Goal: Information Seeking & Learning: Learn about a topic

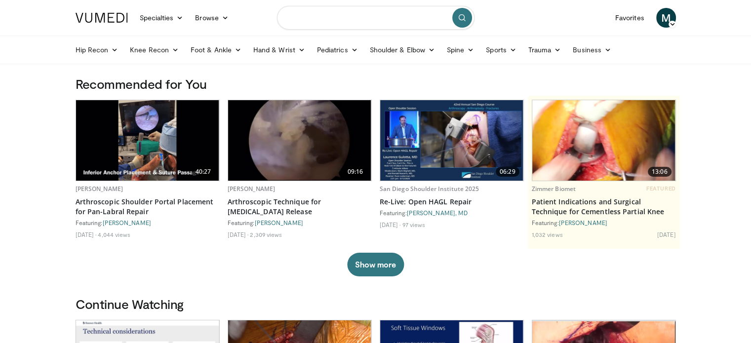
click at [394, 21] on input "Search topics, interventions" at bounding box center [376, 18] width 198 height 24
type input "**********"
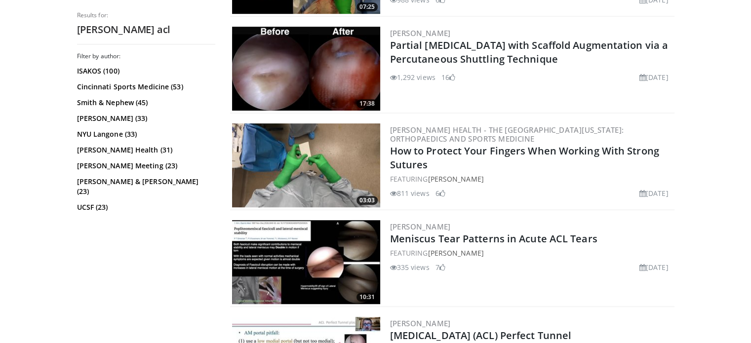
scroll to position [569, 0]
click at [446, 31] on link "[PERSON_NAME]" at bounding box center [420, 33] width 61 height 10
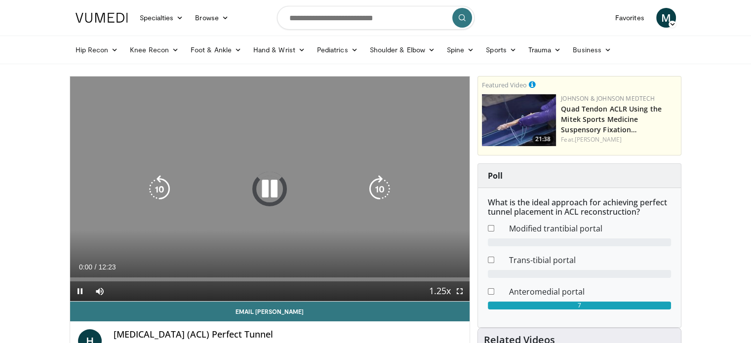
click at [239, 185] on div "Video Player" at bounding box center [270, 189] width 240 height 20
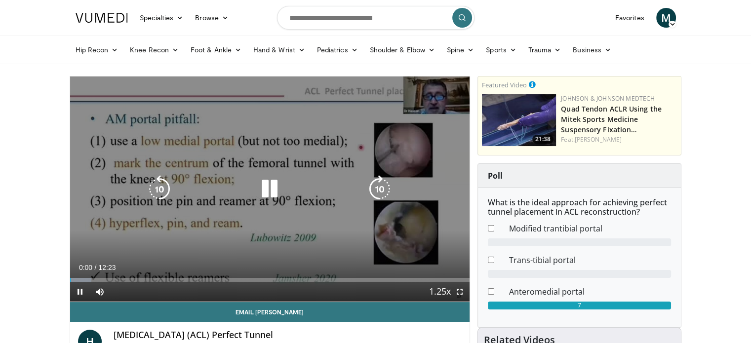
click at [274, 179] on icon "Video Player" at bounding box center [270, 189] width 28 height 28
click at [268, 180] on icon "Video Player" at bounding box center [270, 189] width 28 height 28
drag, startPoint x: 460, startPoint y: 288, endPoint x: 458, endPoint y: 355, distance: 67.2
click at [458, 295] on span "Video Player" at bounding box center [460, 292] width 20 height 20
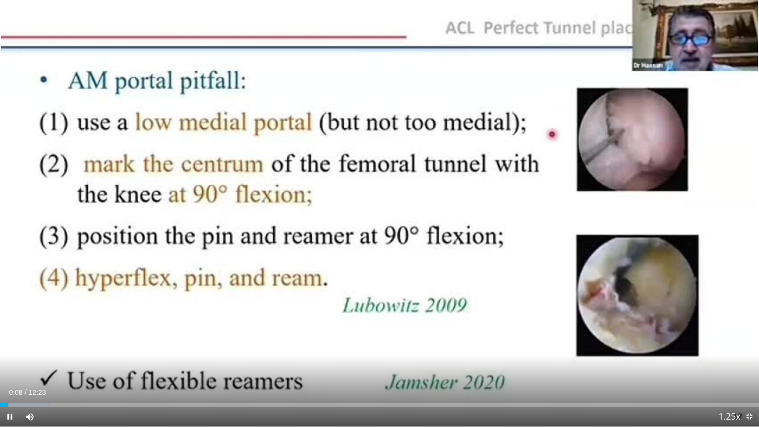
click at [157, 343] on div "Current Time 0:08 / Duration 12:23 Pause Skip Backward Skip Forward Mute Loaded…" at bounding box center [379, 417] width 759 height 20
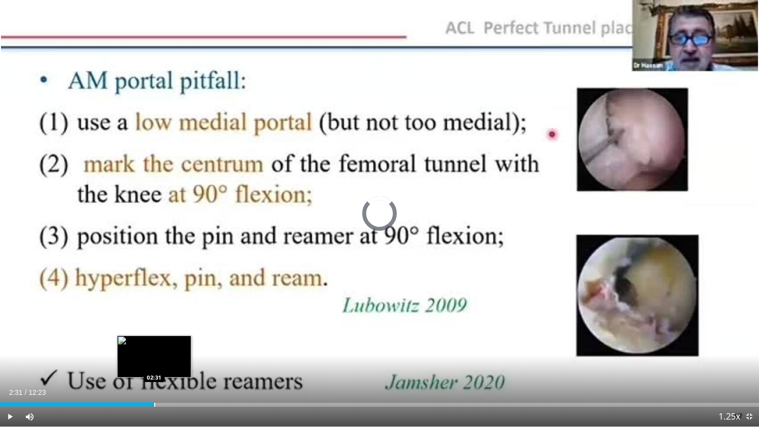
click at [154, 343] on div "Progress Bar" at bounding box center [154, 405] width 1 height 4
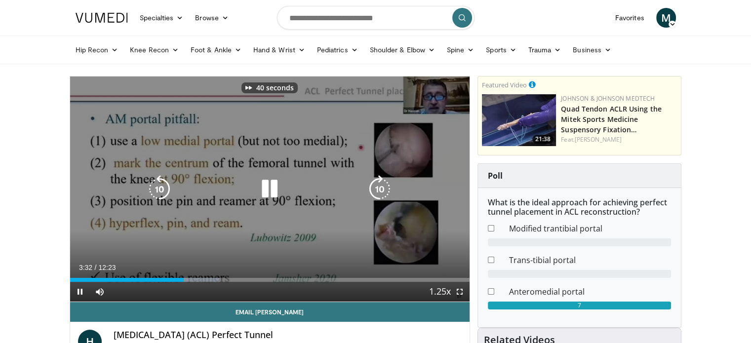
click at [261, 181] on icon "Video Player" at bounding box center [270, 189] width 28 height 28
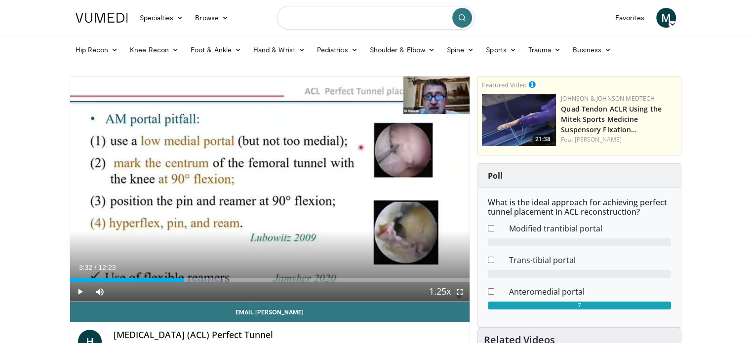
drag, startPoint x: 395, startPoint y: 21, endPoint x: 323, endPoint y: 37, distance: 73.8
click at [323, 36] on form at bounding box center [376, 18] width 198 height 36
type input "**********"
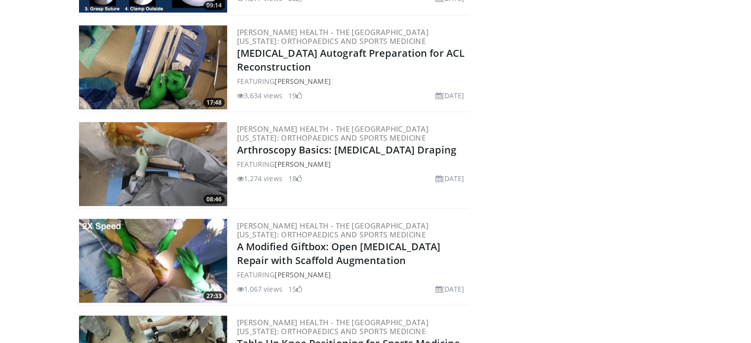
scroll to position [1869, 0]
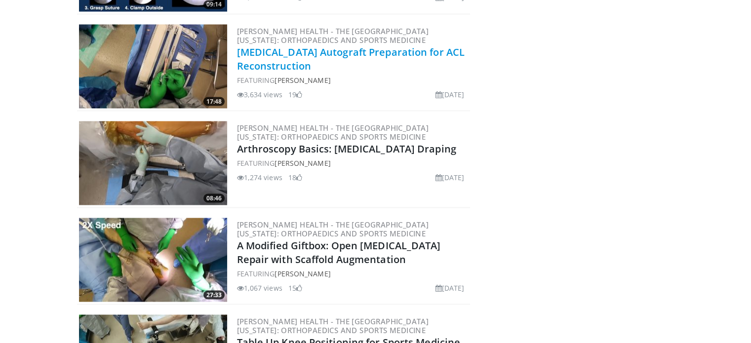
click at [309, 65] on link "Quadriceps Tendon Autograft Preparation for ACL Reconstruction" at bounding box center [351, 58] width 228 height 27
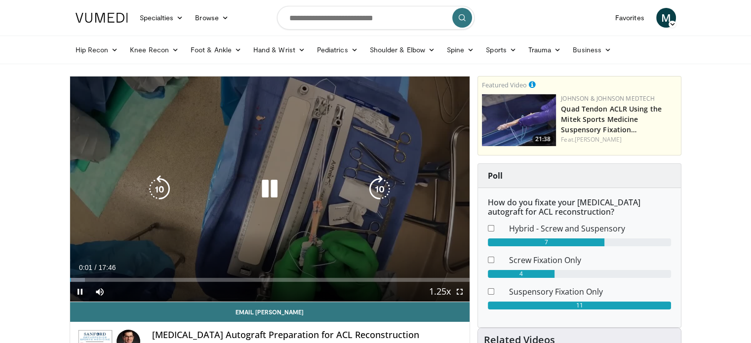
click at [378, 195] on icon "Video Player" at bounding box center [380, 189] width 28 height 28
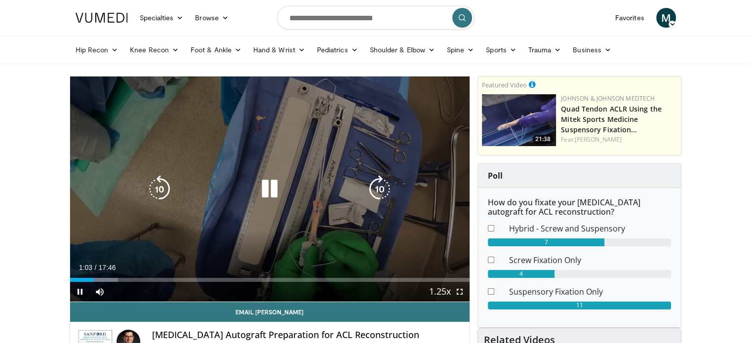
click at [266, 190] on icon "Video Player" at bounding box center [270, 189] width 28 height 28
click at [367, 188] on icon "Video Player" at bounding box center [380, 189] width 28 height 28
click at [373, 188] on icon "Video Player" at bounding box center [380, 189] width 28 height 28
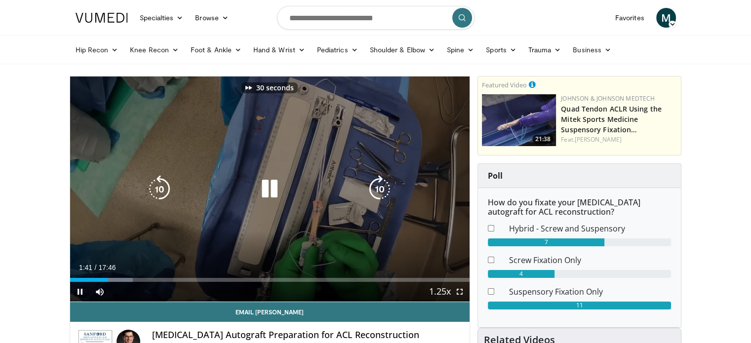
click at [373, 188] on icon "Video Player" at bounding box center [380, 189] width 28 height 28
click at [267, 185] on icon "Video Player" at bounding box center [270, 189] width 28 height 28
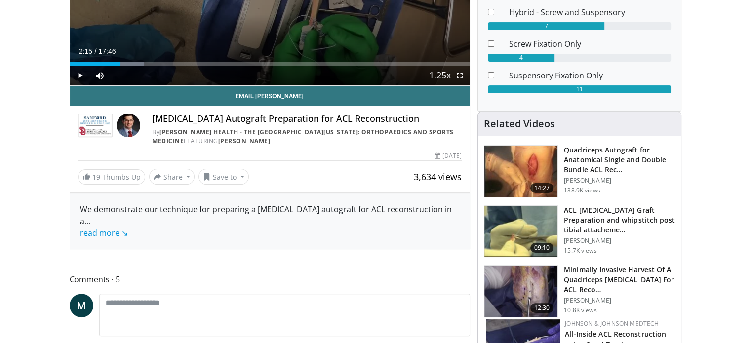
scroll to position [217, 0]
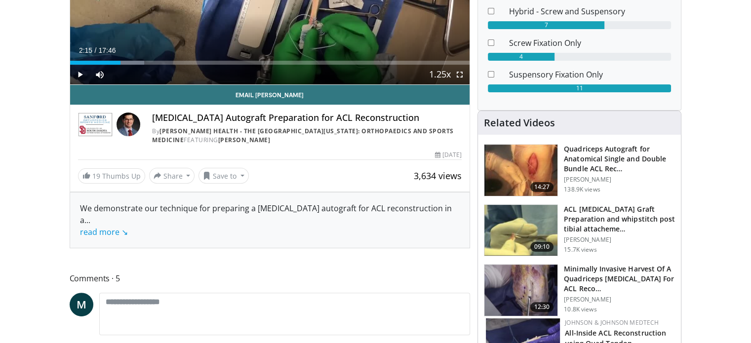
click at [126, 228] on div "We demonstrate our technique for preparing a quadriceps tendon autograft for AC…" at bounding box center [270, 221] width 380 height 36
click at [109, 233] on link "read more ↘" at bounding box center [104, 232] width 48 height 11
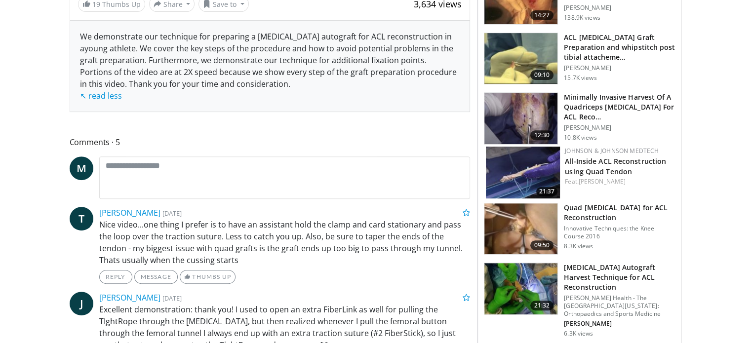
scroll to position [390, 0]
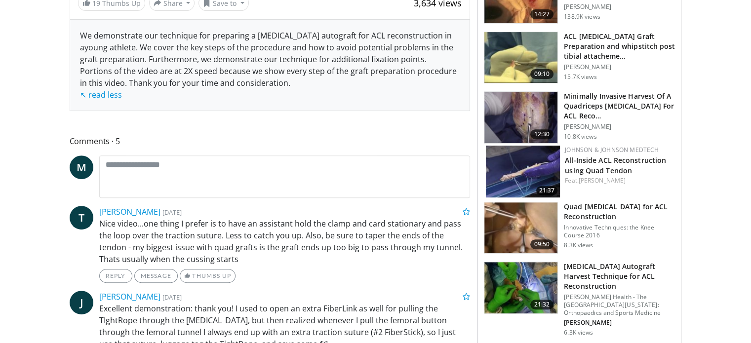
click at [292, 226] on p "Nice video...one thing I prefer is to have an assistant hold the clamp and card…" at bounding box center [285, 241] width 372 height 47
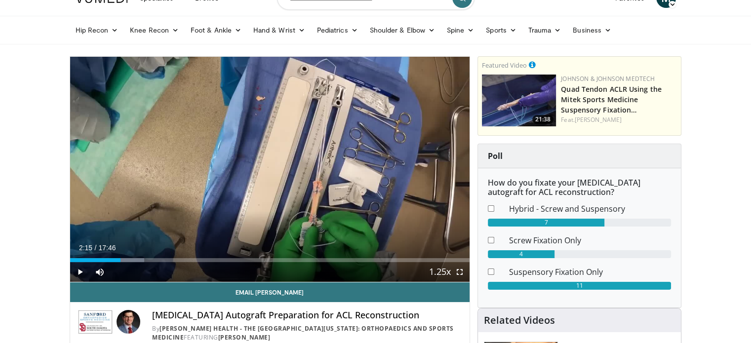
scroll to position [18, 0]
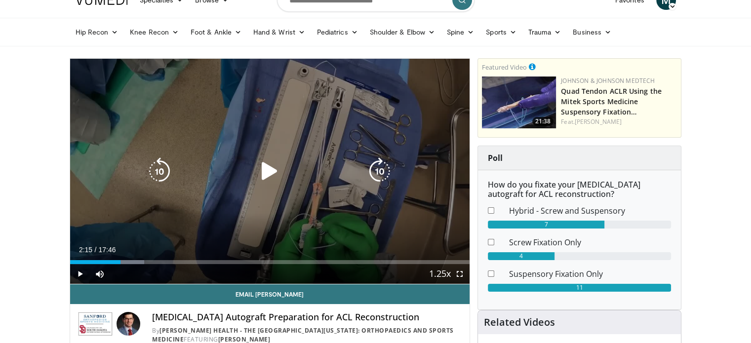
click at [275, 168] on icon "Video Player" at bounding box center [270, 172] width 28 height 28
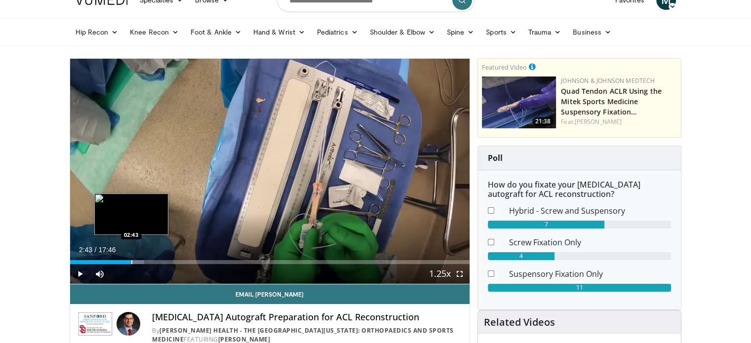
click at [131, 262] on div "Progress Bar" at bounding box center [131, 262] width 1 height 4
click at [143, 261] on div "Progress Bar" at bounding box center [142, 262] width 1 height 4
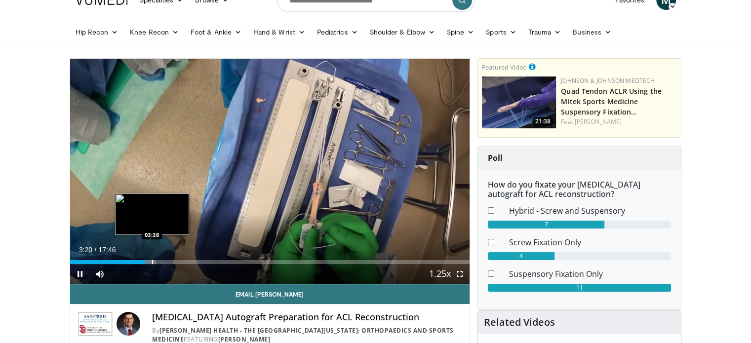
click at [153, 261] on div "Progress Bar" at bounding box center [152, 262] width 1 height 4
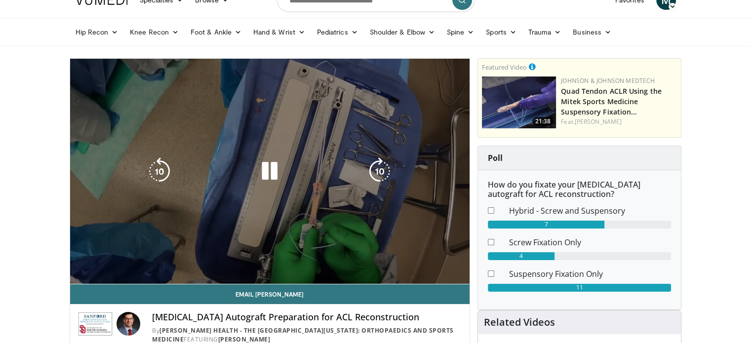
click at [162, 280] on div "Progress Bar" at bounding box center [154, 282] width 19 height 4
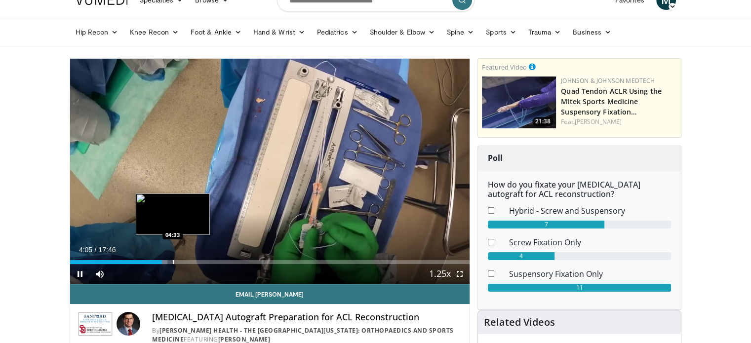
click at [173, 262] on div "Progress Bar" at bounding box center [173, 262] width 1 height 4
click at [195, 261] on div "Progress Bar" at bounding box center [195, 262] width 1 height 4
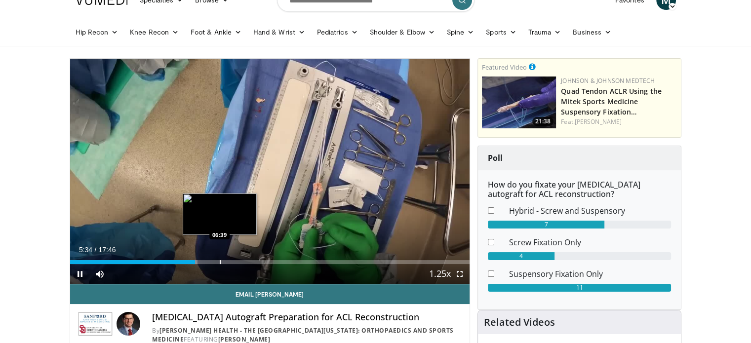
click at [220, 260] on div "Progress Bar" at bounding box center [220, 262] width 1 height 4
click at [231, 261] on div "Progress Bar" at bounding box center [231, 262] width 1 height 4
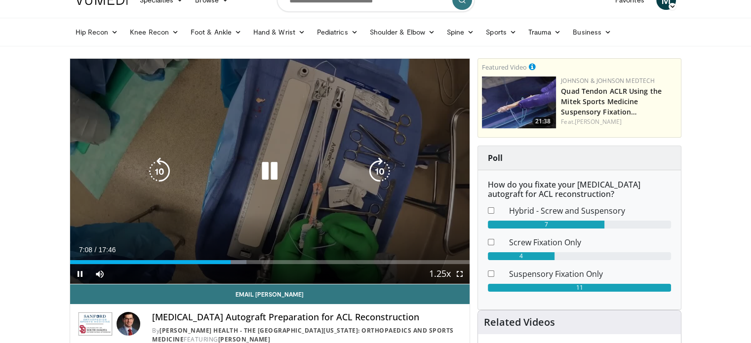
click at [266, 175] on icon "Video Player" at bounding box center [270, 172] width 28 height 28
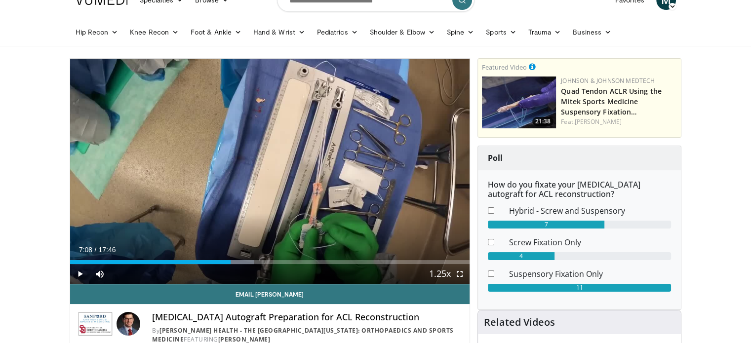
scroll to position [0, 0]
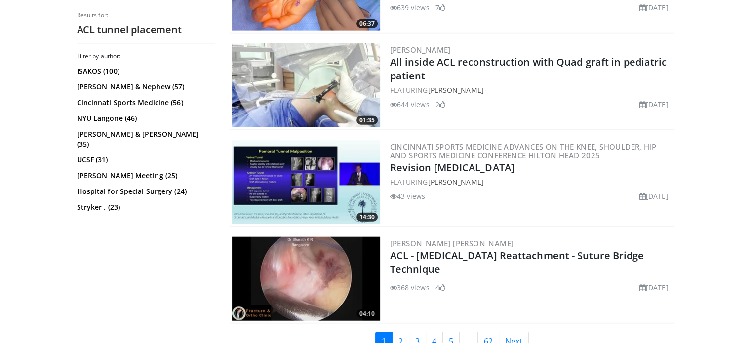
scroll to position [2393, 0]
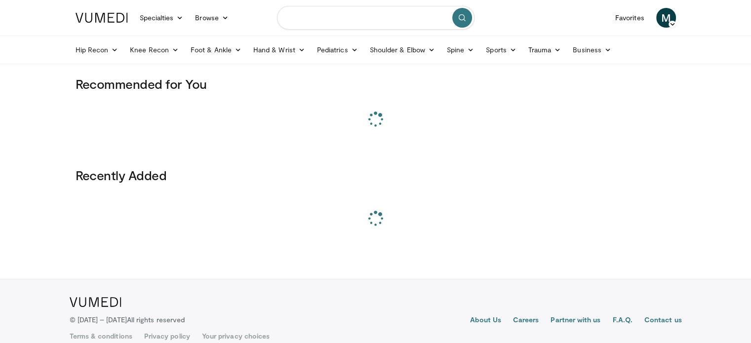
click at [318, 21] on input "Search topics, interventions" at bounding box center [376, 18] width 198 height 24
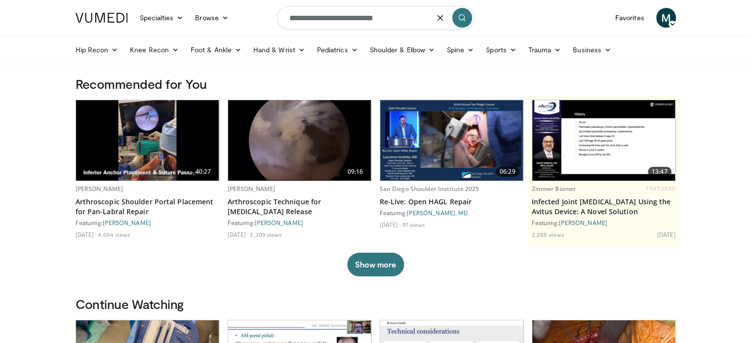
type input "**********"
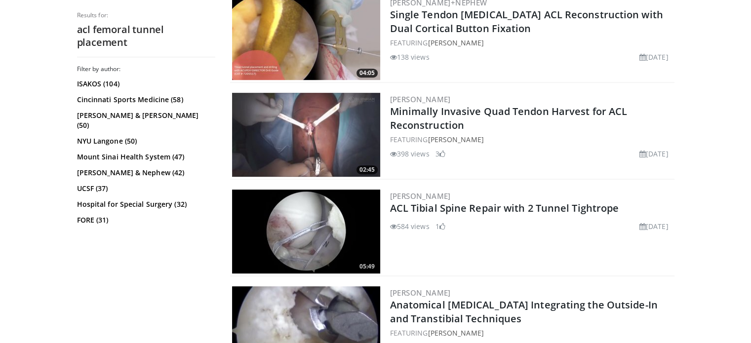
scroll to position [595, 0]
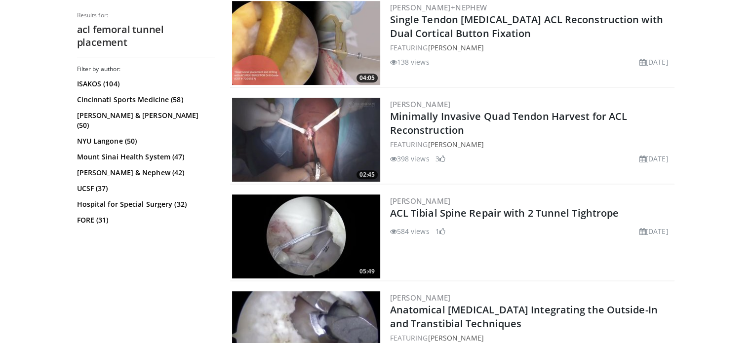
click at [475, 240] on div "Grant Garcia ACL Tibial Spine Repair with 2 Tunnel Tightrope 584 views March 17…" at bounding box center [531, 237] width 283 height 84
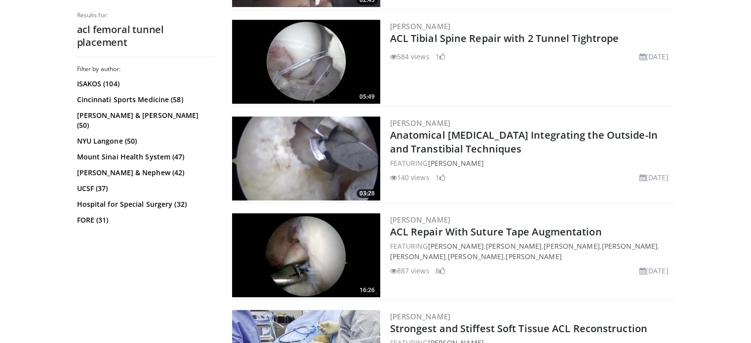
scroll to position [770, 0]
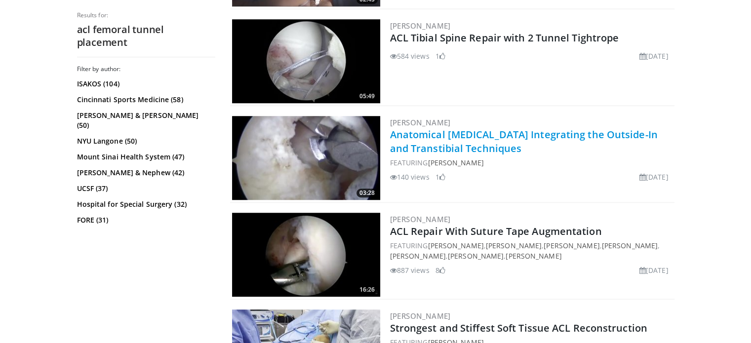
click at [472, 145] on link "Anatomical Anterior Cruciate Ligament Reconstruction Integrating the Outside-In…" at bounding box center [524, 141] width 268 height 27
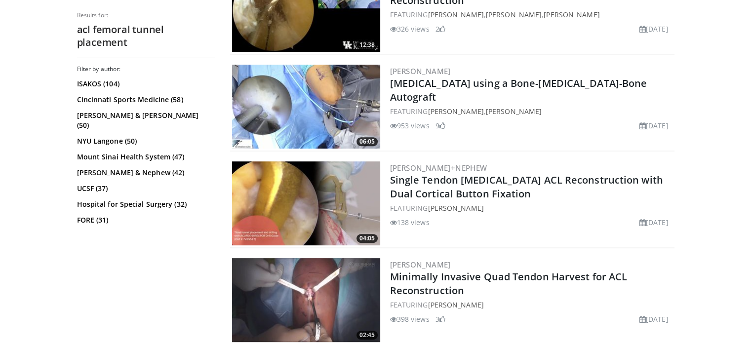
scroll to position [0, 0]
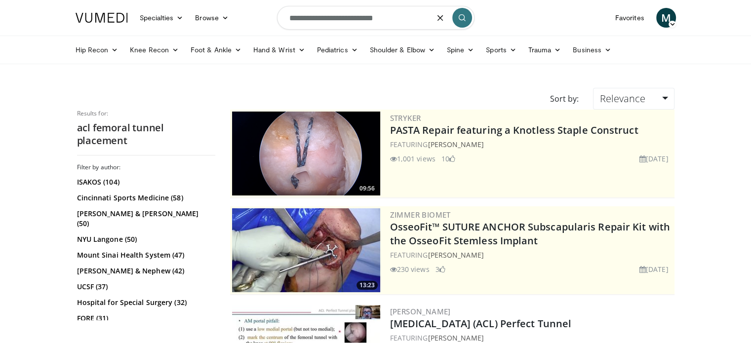
click at [380, 20] on input "**********" at bounding box center [376, 18] width 198 height 24
drag, startPoint x: 411, startPoint y: 21, endPoint x: 206, endPoint y: -8, distance: 207.1
click at [206, 0] on html "Specialties Adult & Family Medicine Allergy, Asthma, Immunology Anesthesiology …" at bounding box center [375, 171] width 751 height 343
type input "**********"
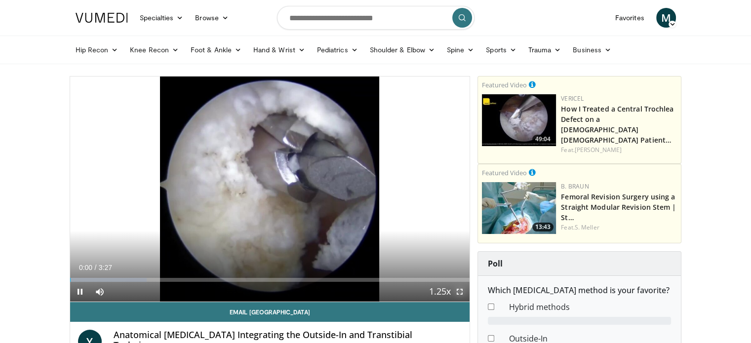
click at [460, 290] on span "Video Player" at bounding box center [460, 292] width 20 height 20
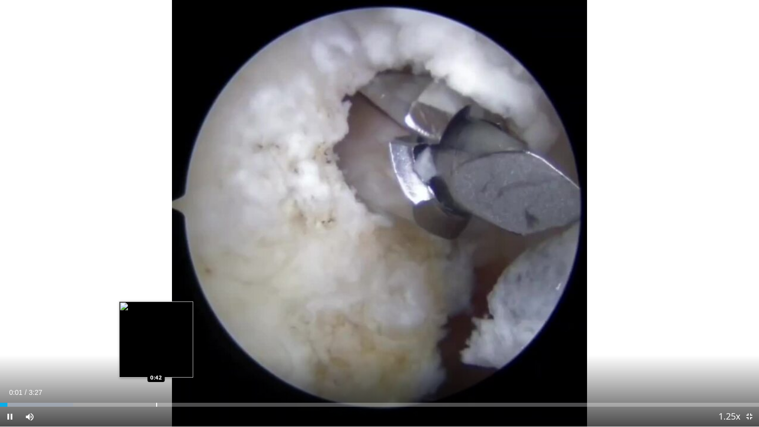
click at [156, 343] on div "Progress Bar" at bounding box center [156, 405] width 1 height 4
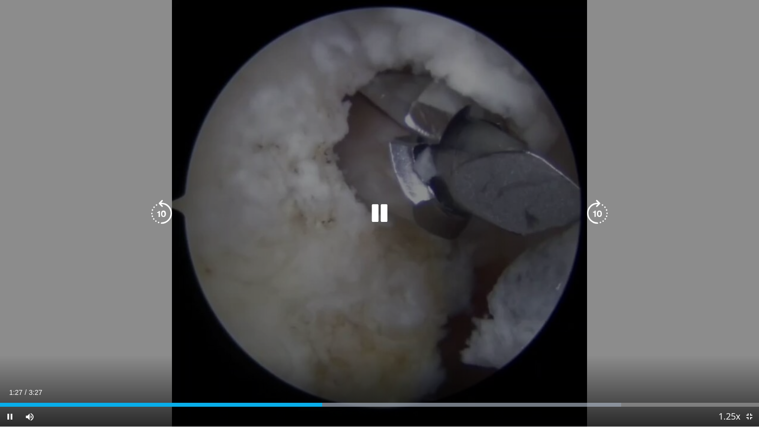
click at [304, 281] on div "20 seconds Tap to unmute" at bounding box center [379, 213] width 759 height 426
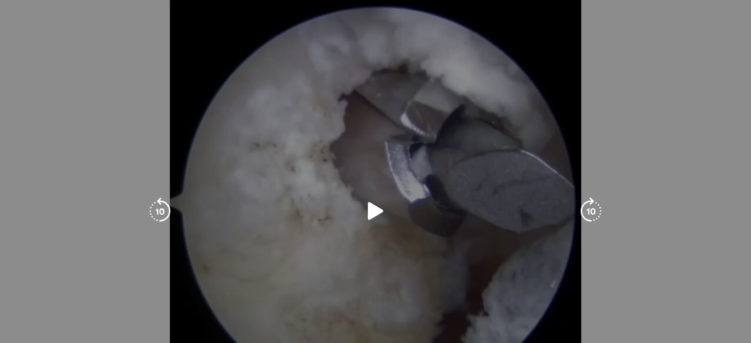
scroll to position [306, 0]
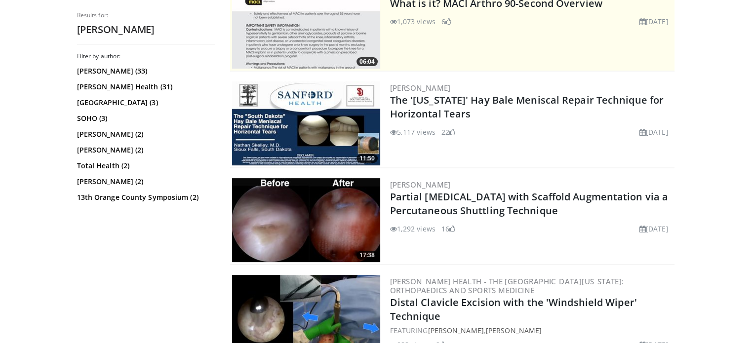
scroll to position [292, 0]
click at [420, 86] on link "[PERSON_NAME]" at bounding box center [420, 88] width 61 height 10
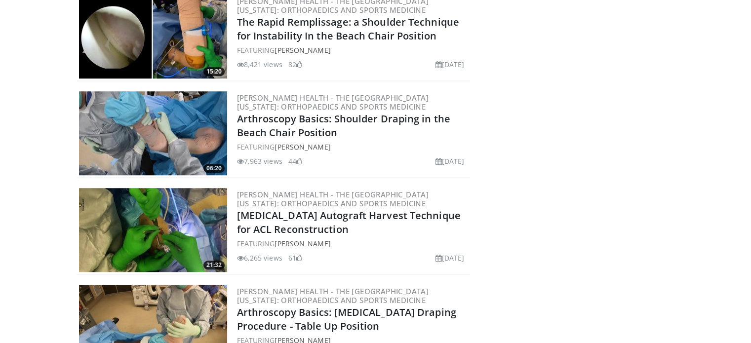
scroll to position [862, 0]
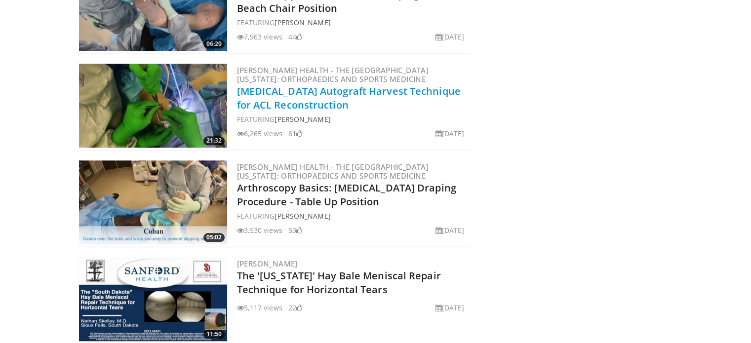
click at [294, 107] on link "Quadriceps Tendon Autograft Harvest Technique for ACL Reconstruction" at bounding box center [349, 97] width 224 height 27
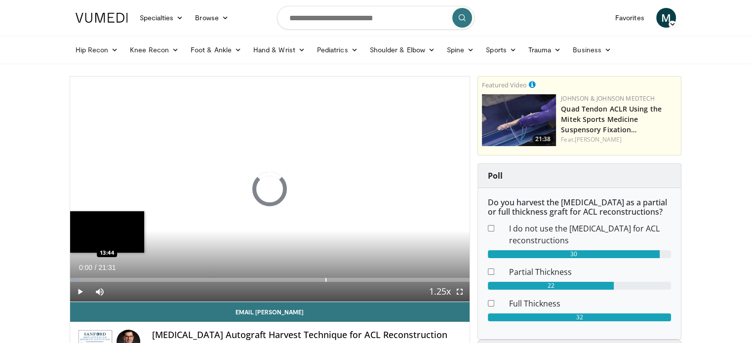
click at [325, 277] on div "Loaded : 2.33% 00:00 13:44" at bounding box center [270, 277] width 400 height 9
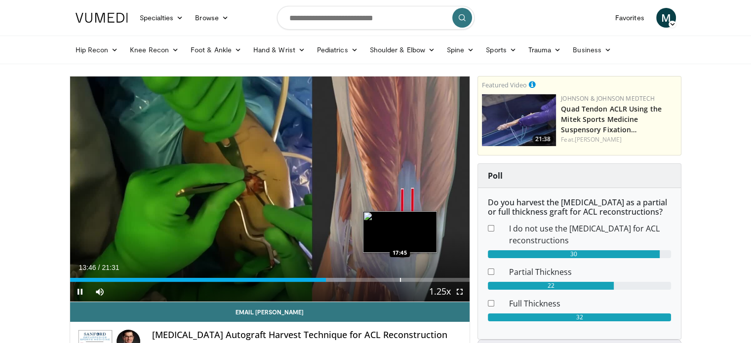
click at [398, 280] on div "Loaded : 68.98% 13:46 17:45" at bounding box center [270, 280] width 400 height 4
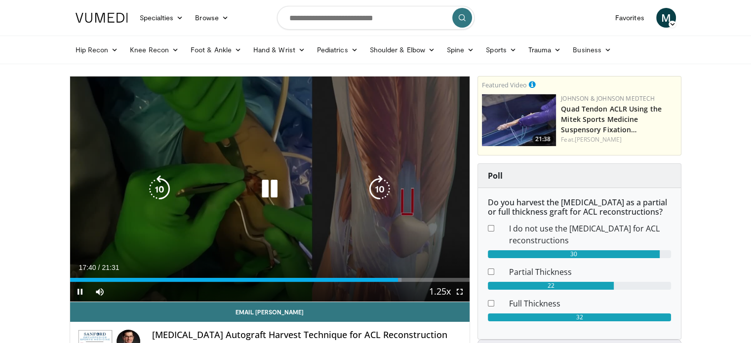
click at [258, 182] on icon "Video Player" at bounding box center [270, 189] width 28 height 28
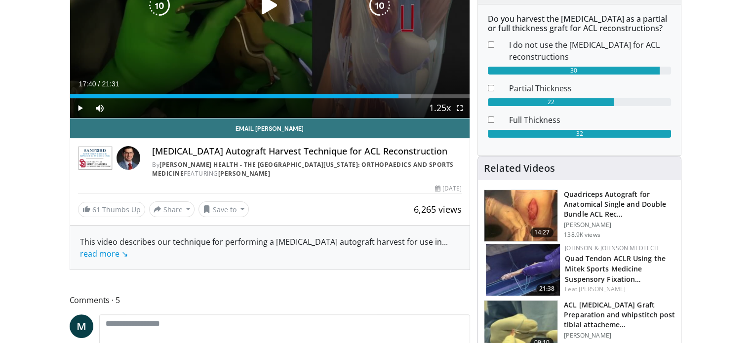
scroll to position [184, 0]
